Goal: Transaction & Acquisition: Purchase product/service

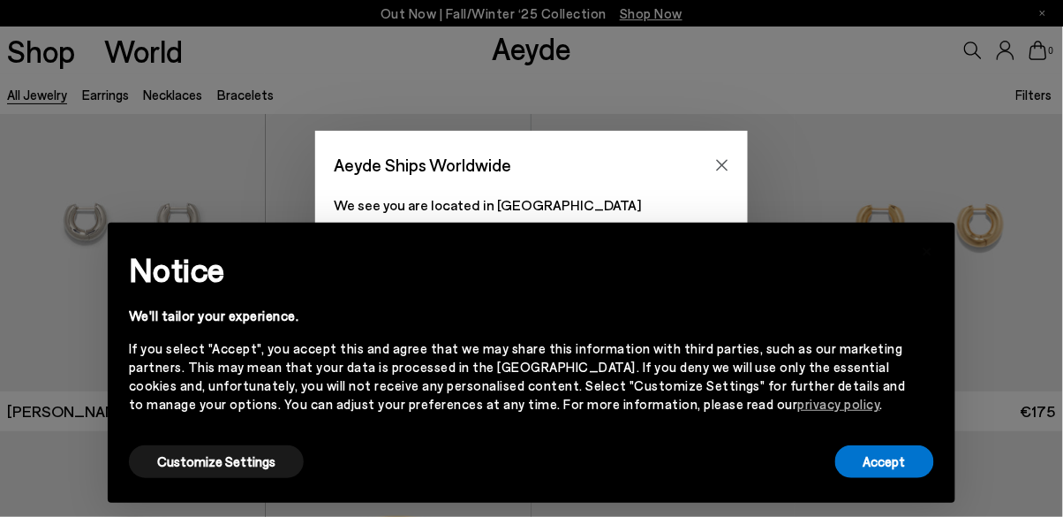
scroll to position [61, 0]
click at [722, 172] on icon "Close" at bounding box center [722, 165] width 14 height 14
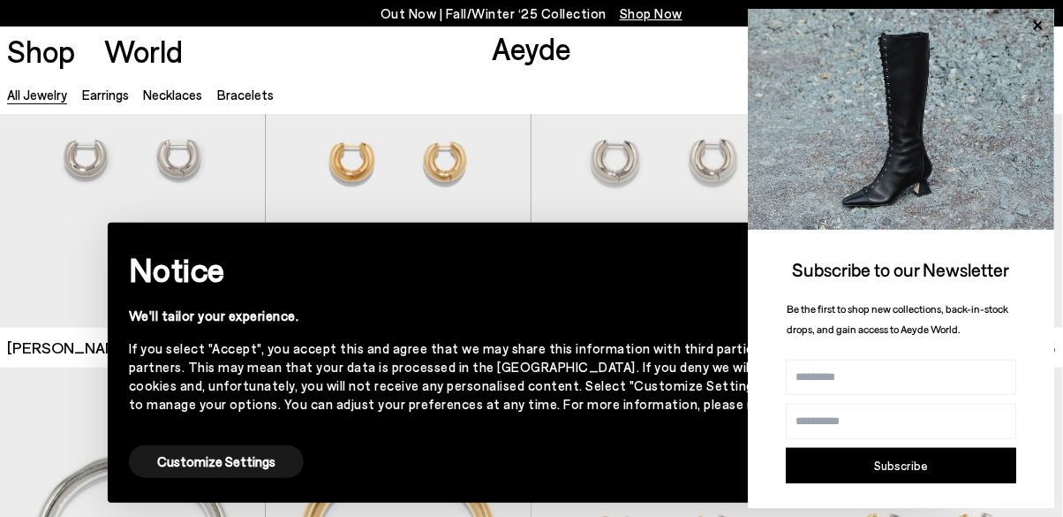
scroll to position [202, 0]
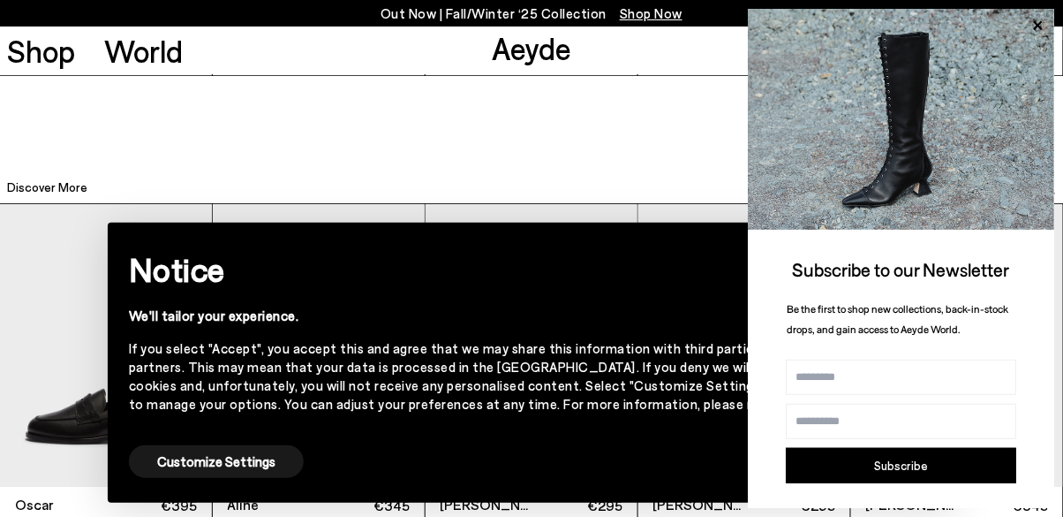
scroll to position [2557, 0]
click at [1042, 37] on icon at bounding box center [1037, 25] width 23 height 23
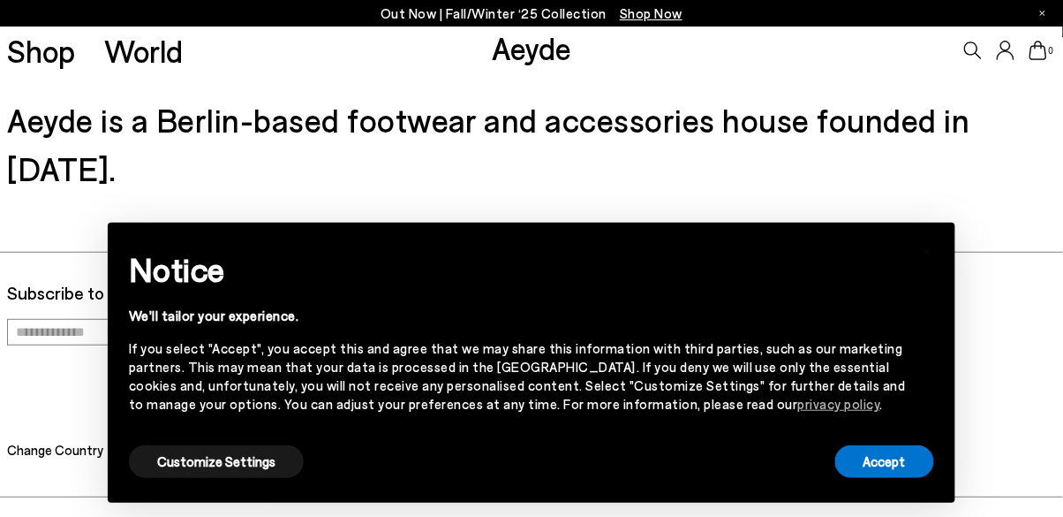
scroll to position [3053, 0]
